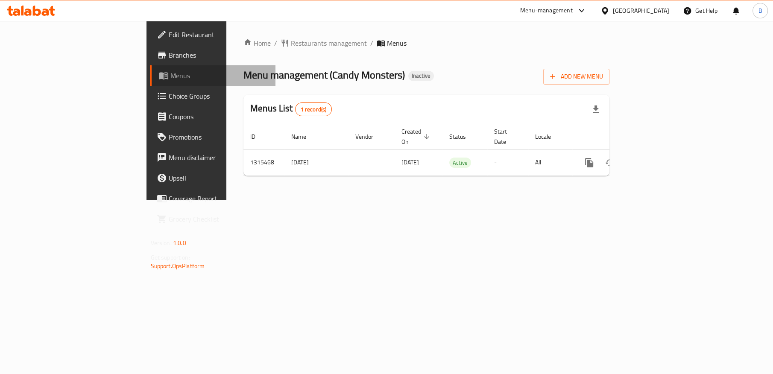
click at [171, 75] on span "Menus" at bounding box center [220, 76] width 98 height 10
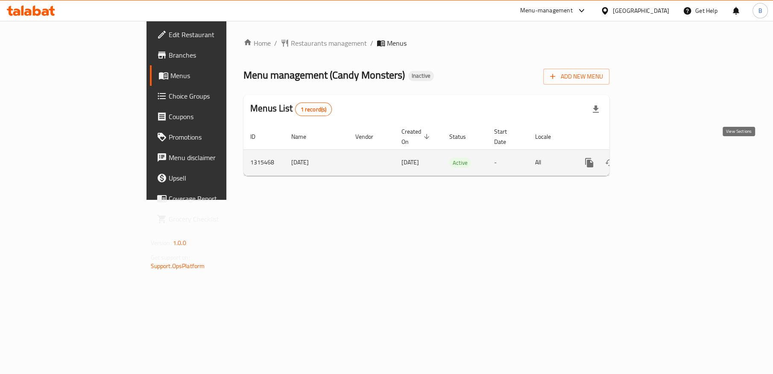
click at [656, 158] on icon "enhanced table" at bounding box center [651, 163] width 10 height 10
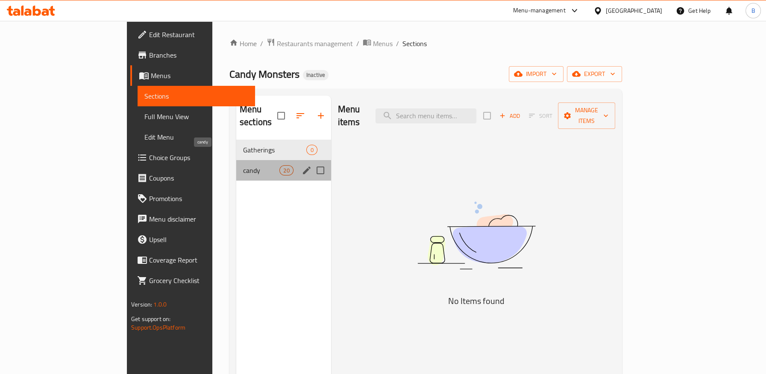
click at [243, 165] on span "candy" at bounding box center [261, 170] width 36 height 10
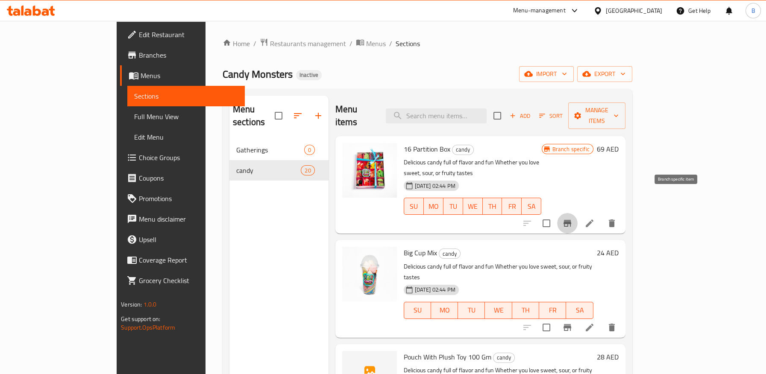
click at [571, 220] on icon "Branch-specific-item" at bounding box center [568, 223] width 8 height 7
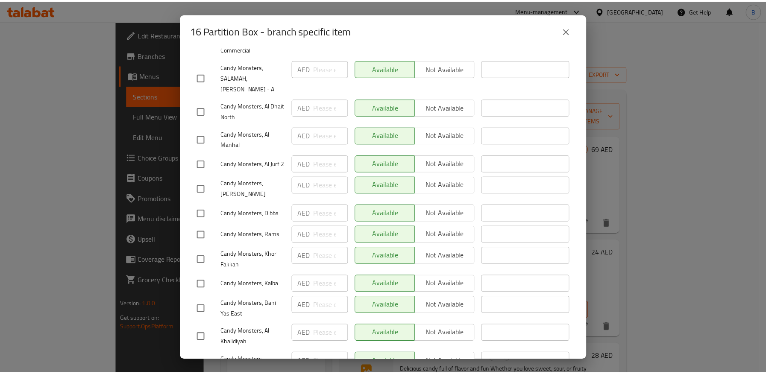
scroll to position [379, 0]
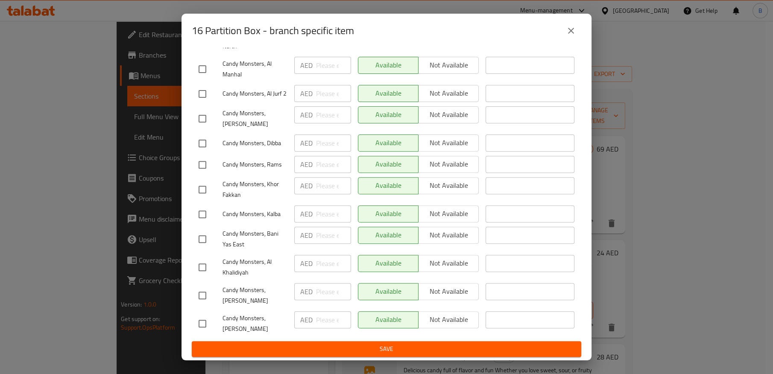
click at [574, 31] on icon "close" at bounding box center [571, 31] width 10 height 10
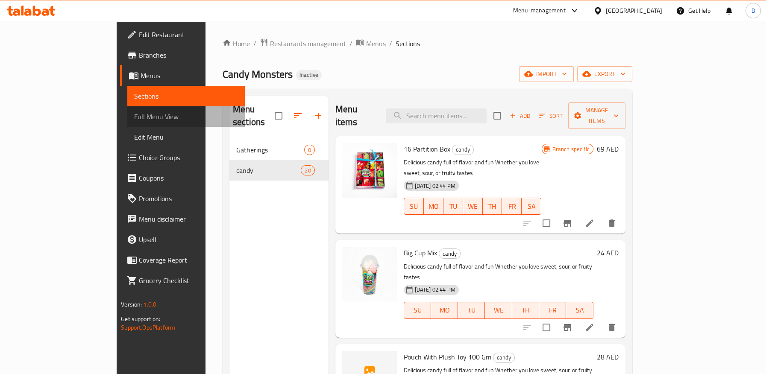
click at [134, 114] on span "Full Menu View" at bounding box center [185, 117] width 103 height 10
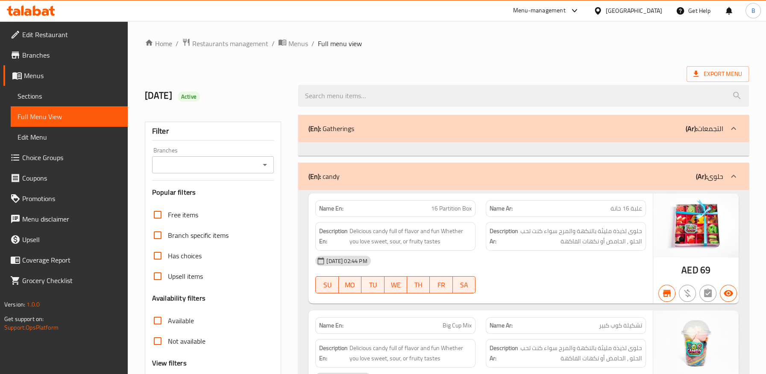
click at [38, 56] on span "Branches" at bounding box center [71, 55] width 99 height 10
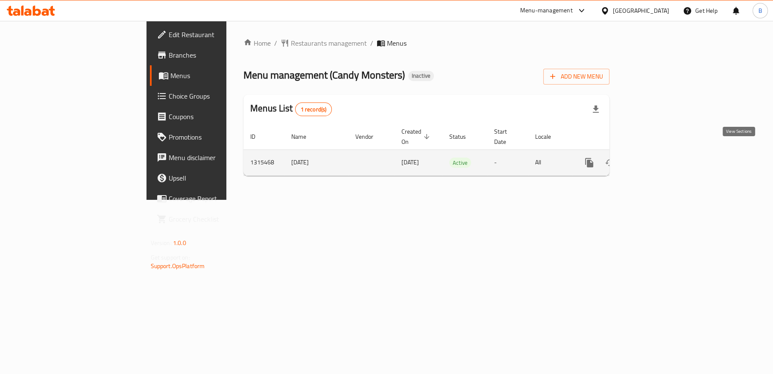
click at [661, 153] on link "enhanced table" at bounding box center [651, 163] width 21 height 21
click at [656, 158] on icon "enhanced table" at bounding box center [651, 163] width 10 height 10
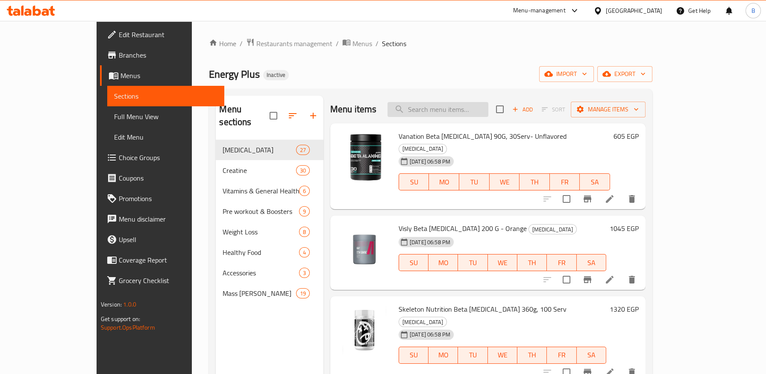
click at [455, 112] on input "search" at bounding box center [438, 109] width 101 height 15
paste input "Marvelous Hyper Trophy Protein"
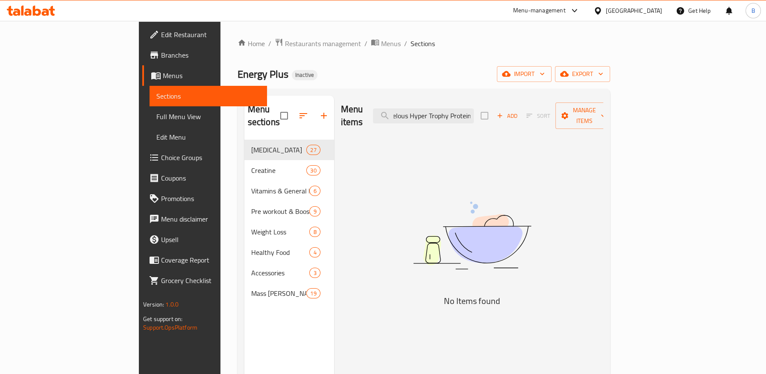
type input "Marvelous Hyper Trophy Protein"
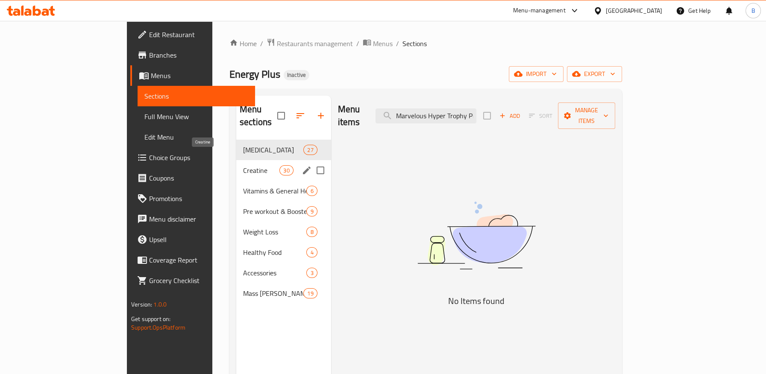
click at [243, 165] on span "Creatine" at bounding box center [261, 170] width 36 height 10
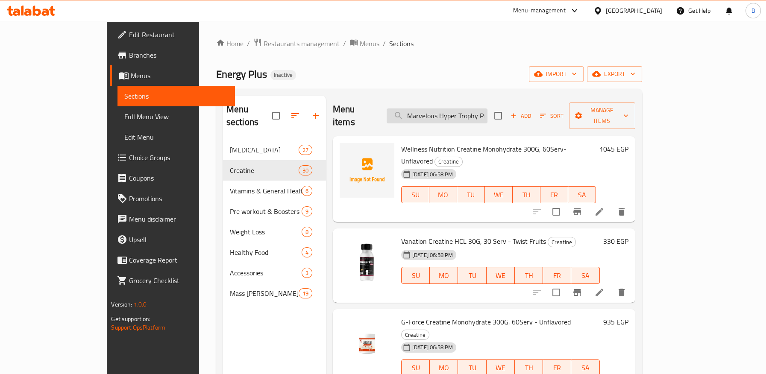
click at [488, 109] on input "Marvelous Hyper Trophy Protein" at bounding box center [437, 116] width 101 height 15
click at [476, 58] on div "Home / Restaurants management / Menus / Sections Energy Plus Inactive import ex…" at bounding box center [429, 257] width 426 height 439
